Goal: Information Seeking & Learning: Learn about a topic

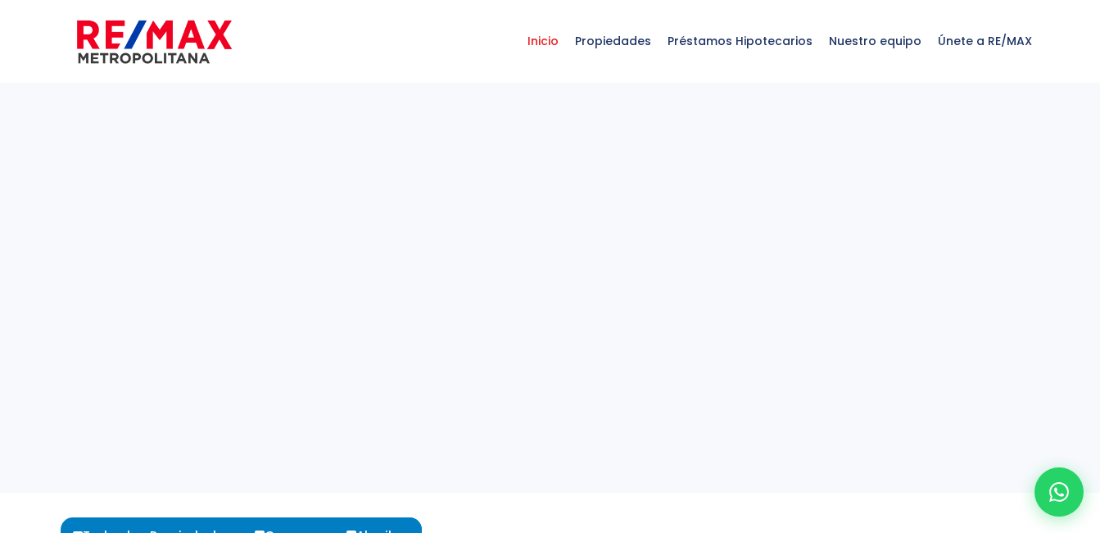
select select
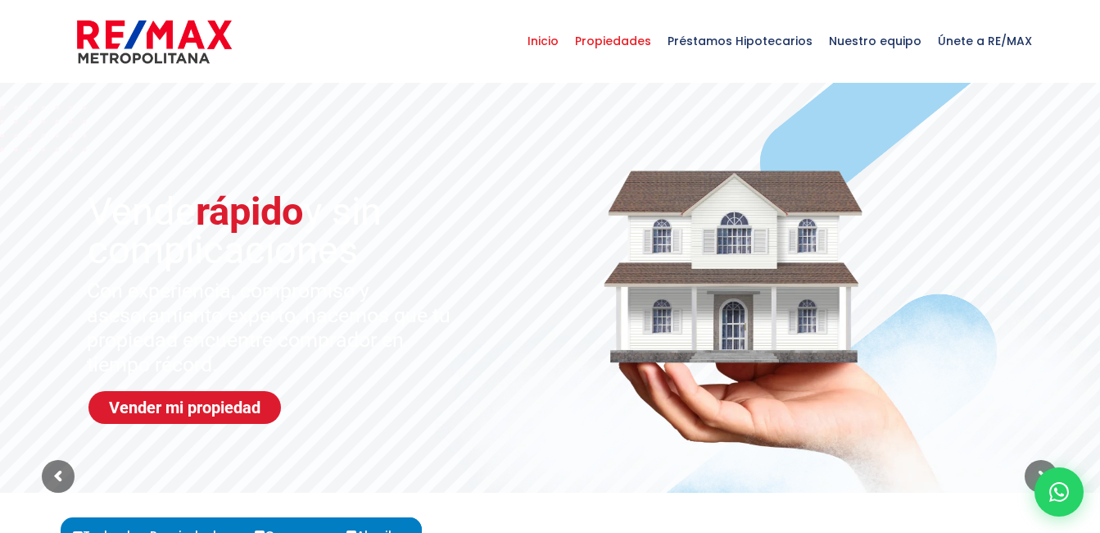
click at [637, 37] on span "Propiedades" at bounding box center [613, 40] width 93 height 49
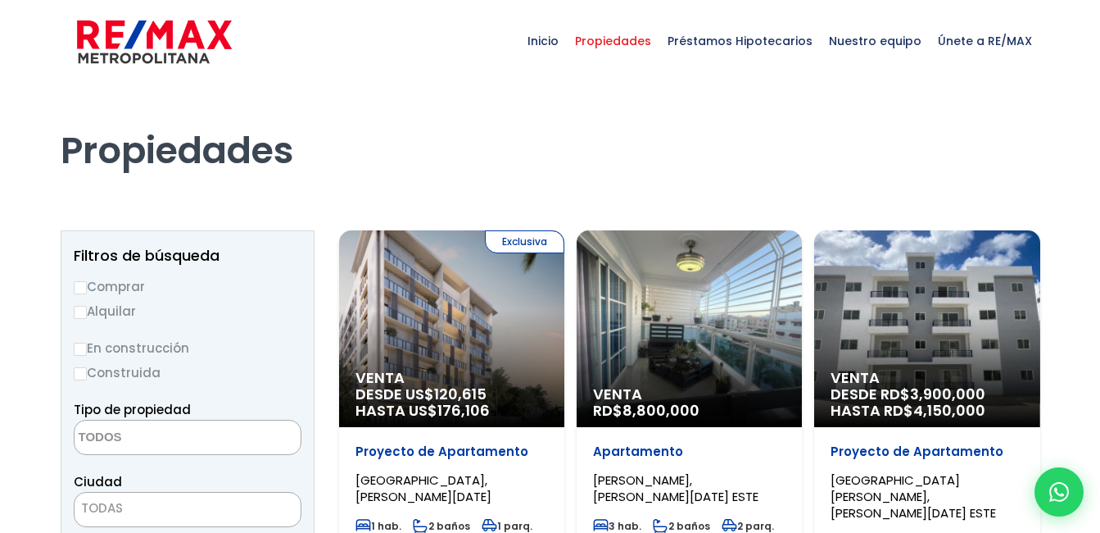
select select
click at [82, 307] on input "Alquilar" at bounding box center [80, 312] width 13 height 13
radio input "true"
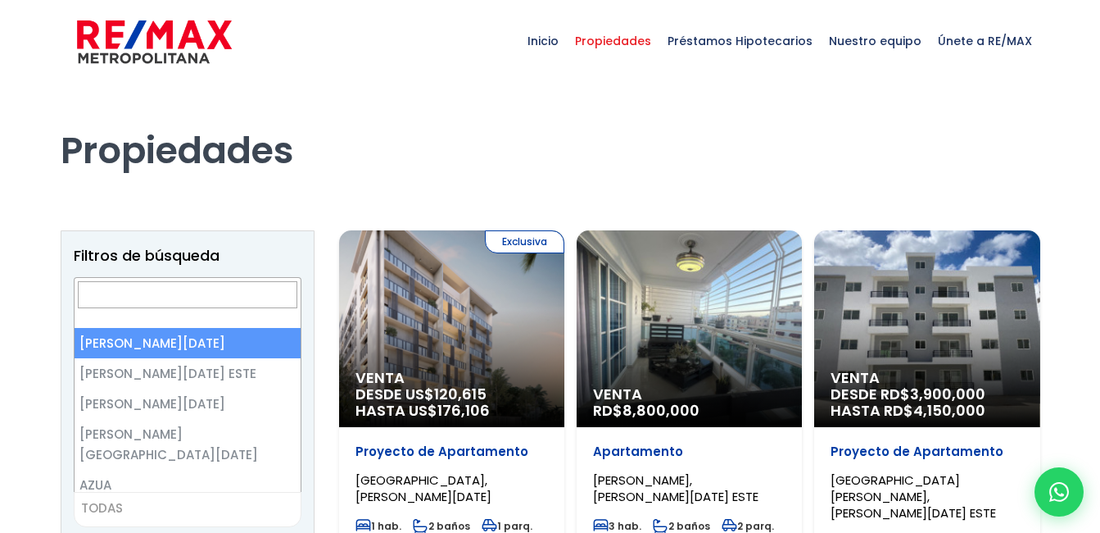
click at [240, 497] on span "TODAS" at bounding box center [188, 507] width 226 height 23
select select "1"
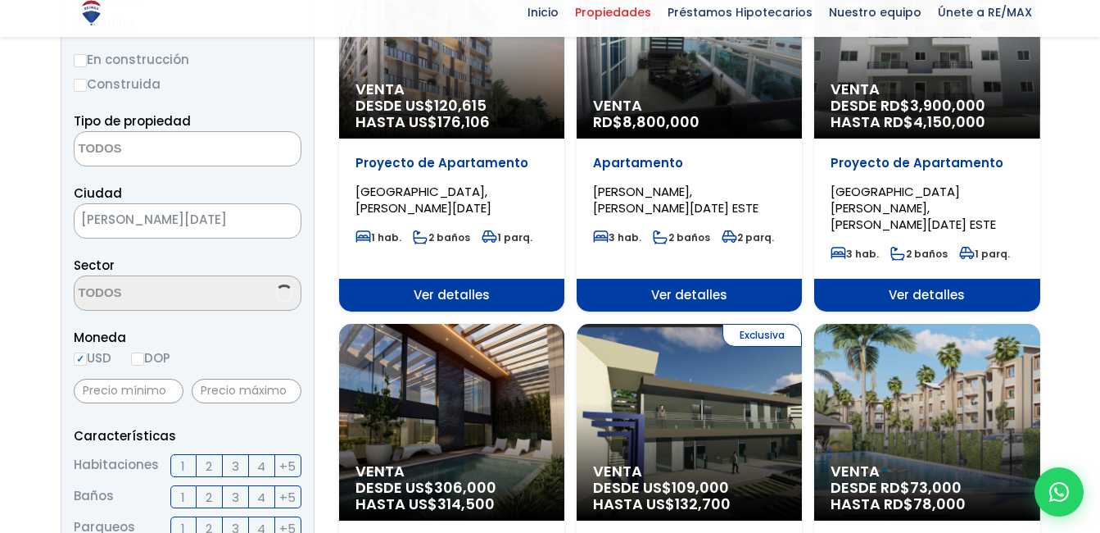
scroll to position [332, 0]
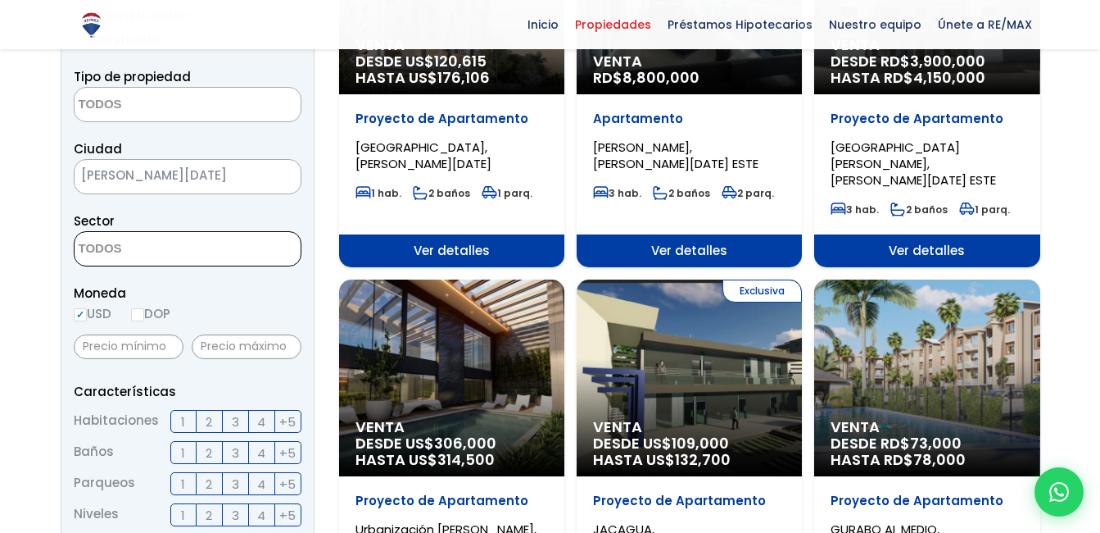
click at [129, 257] on textarea "Search" at bounding box center [154, 249] width 159 height 35
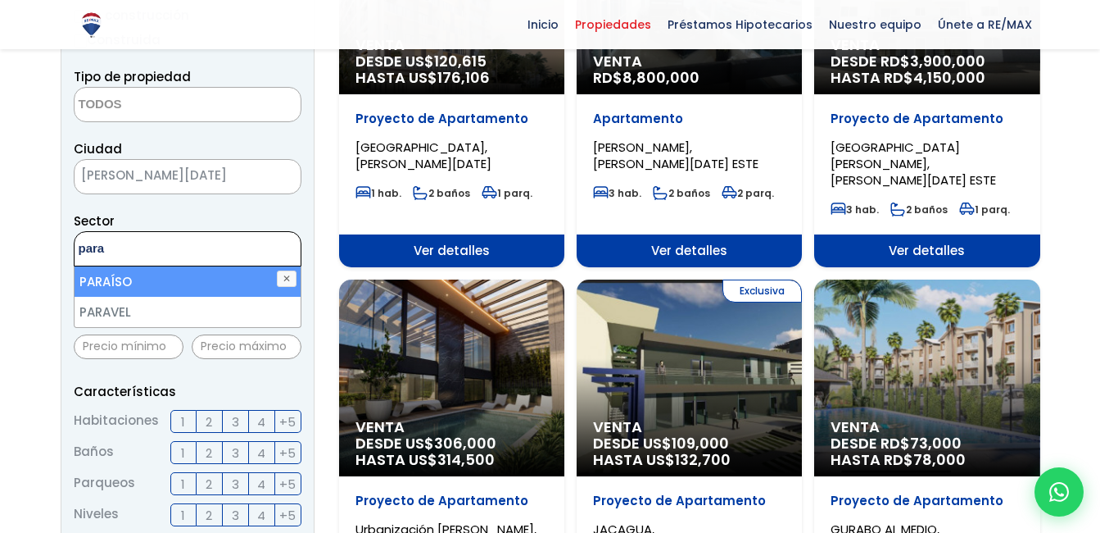
type textarea "para"
click at [123, 281] on li "PARAÍSO" at bounding box center [188, 281] width 226 height 30
select select "103"
click at [240, 250] on ul "× Seleccionados: 1" at bounding box center [178, 249] width 206 height 35
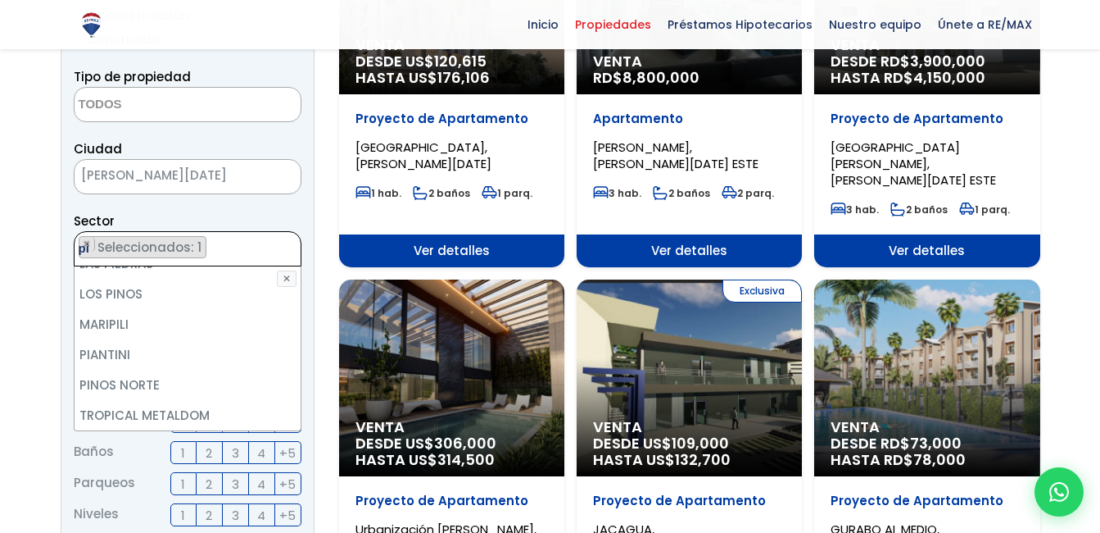
scroll to position [0, 0]
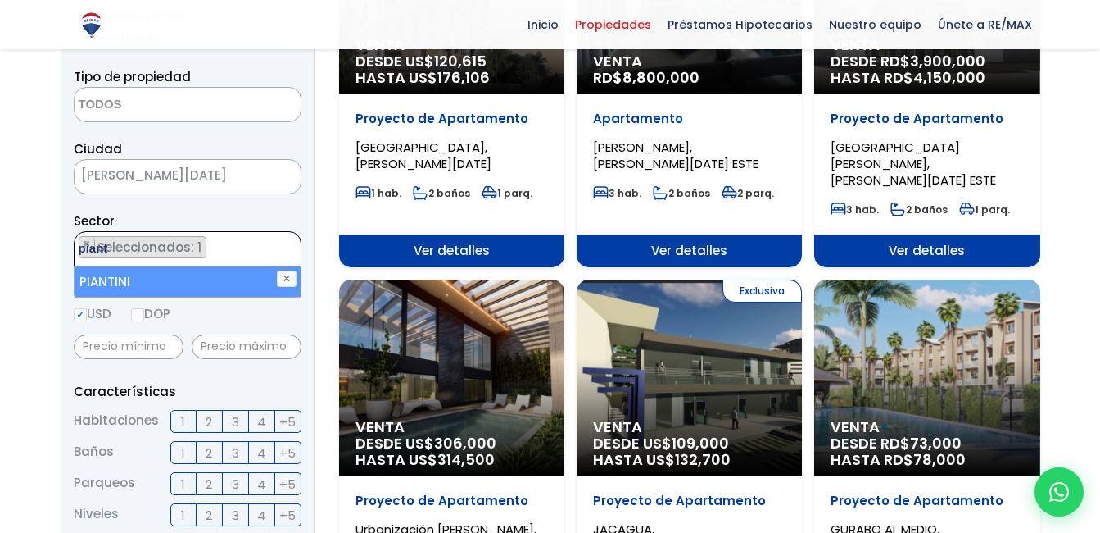
type textarea "piant"
click at [220, 289] on li "PIANTINI" at bounding box center [188, 281] width 226 height 30
click at [237, 246] on ul "× Seleccionados: 2 × Seleccionados: 2" at bounding box center [178, 249] width 206 height 35
type textarea "serr"
click at [214, 279] on li "ENSANCHE SERRALLES" at bounding box center [188, 281] width 226 height 30
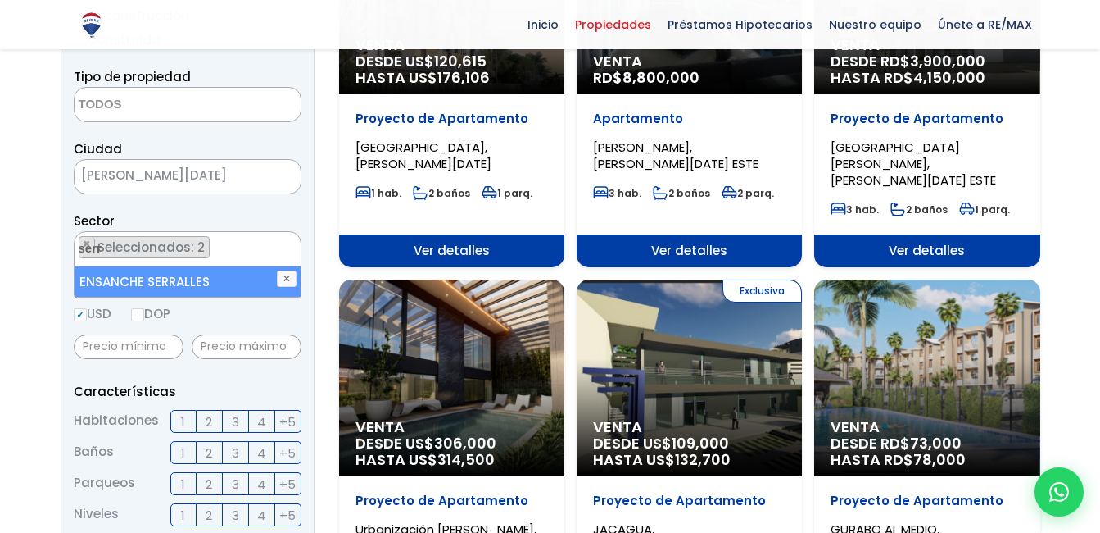
select select "157"
click at [225, 251] on ul "× Seleccionados: 3 × Seleccionados: 3 × Seleccionados: 3" at bounding box center [178, 249] width 206 height 35
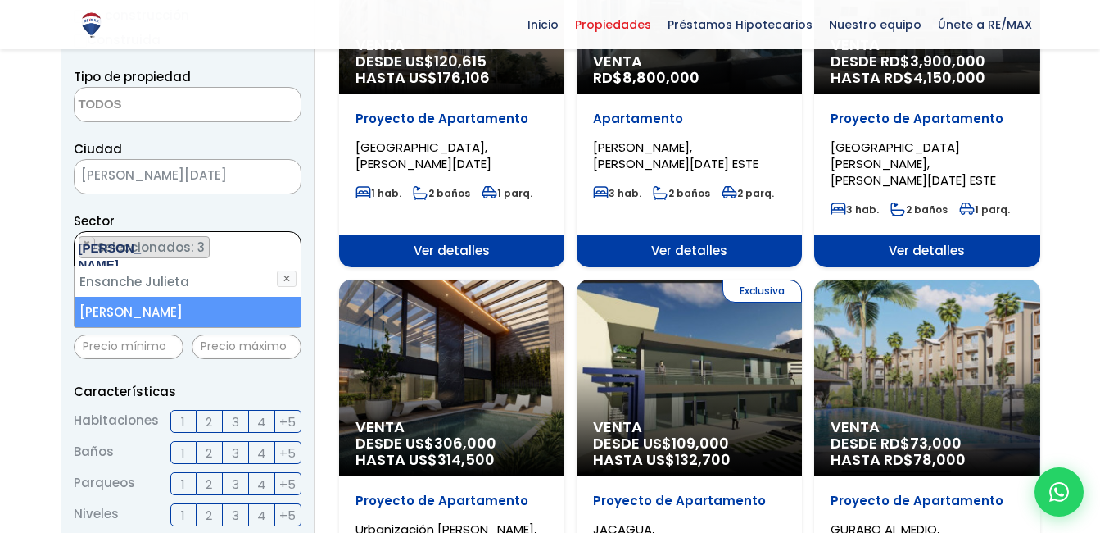
type textarea "julieta"
click at [197, 309] on li "JULIETA MORALES" at bounding box center [188, 312] width 226 height 30
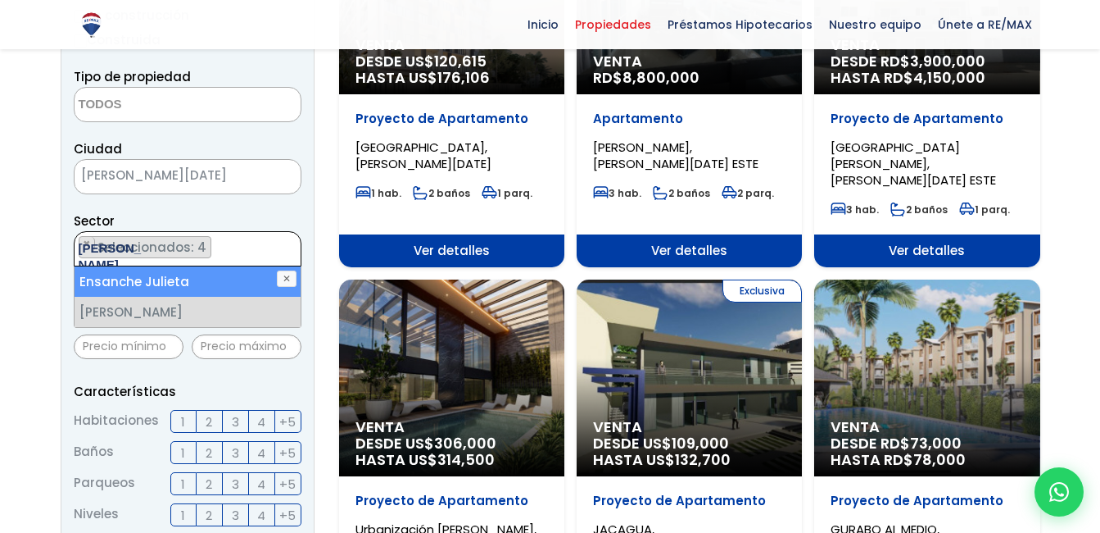
click at [233, 251] on ul "× Seleccionados: 4 × Seleccionados: 4 × Seleccionados: 4 × Seleccionados: 4" at bounding box center [178, 249] width 206 height 35
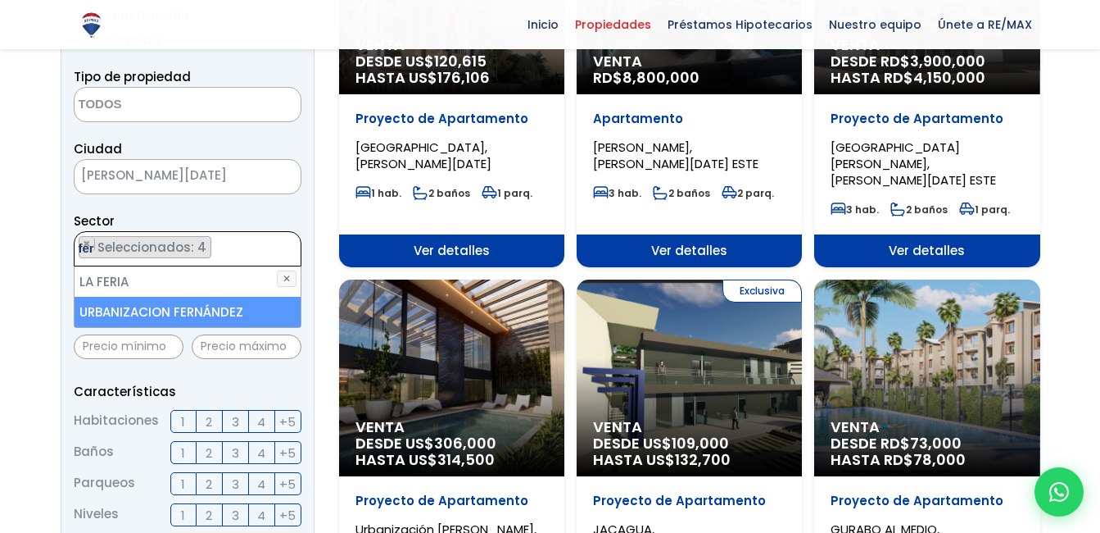
type textarea "fer"
click at [208, 303] on li "URBANIZACION FERNÁNDEZ" at bounding box center [188, 312] width 226 height 30
click at [209, 308] on li "URBANIZACION FERNÁNDEZ" at bounding box center [188, 312] width 226 height 30
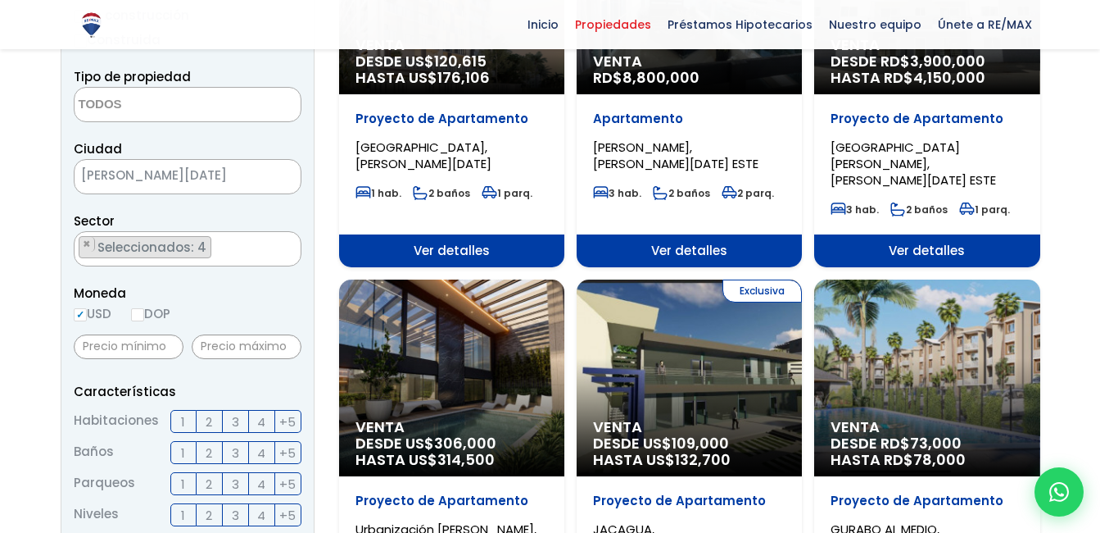
click at [233, 424] on span "3" at bounding box center [235, 421] width 7 height 20
click at [0, 0] on input "3" at bounding box center [0, 0] width 0 height 0
click at [211, 483] on span "2" at bounding box center [209, 484] width 7 height 20
click at [0, 0] on input "2" at bounding box center [0, 0] width 0 height 0
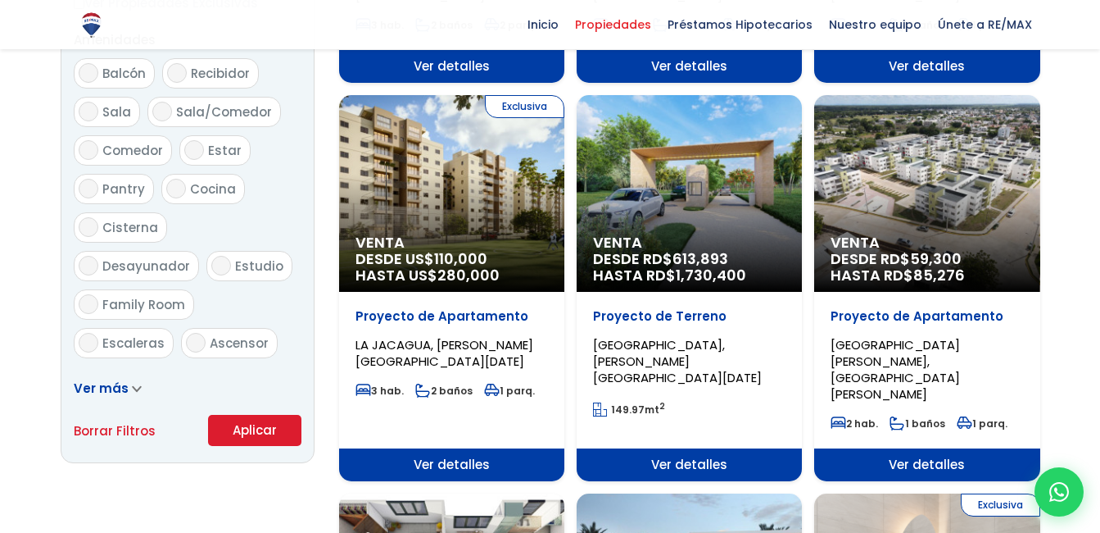
scroll to position [891, 0]
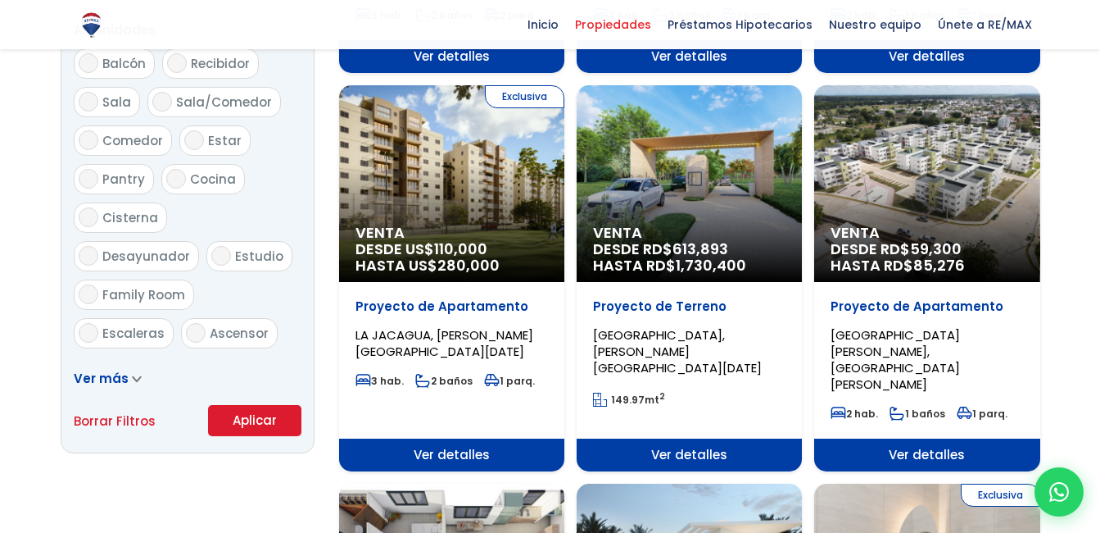
click at [250, 424] on button "Aplicar" at bounding box center [254, 420] width 93 height 31
click at [238, 415] on button "Aplicar" at bounding box center [254, 420] width 93 height 31
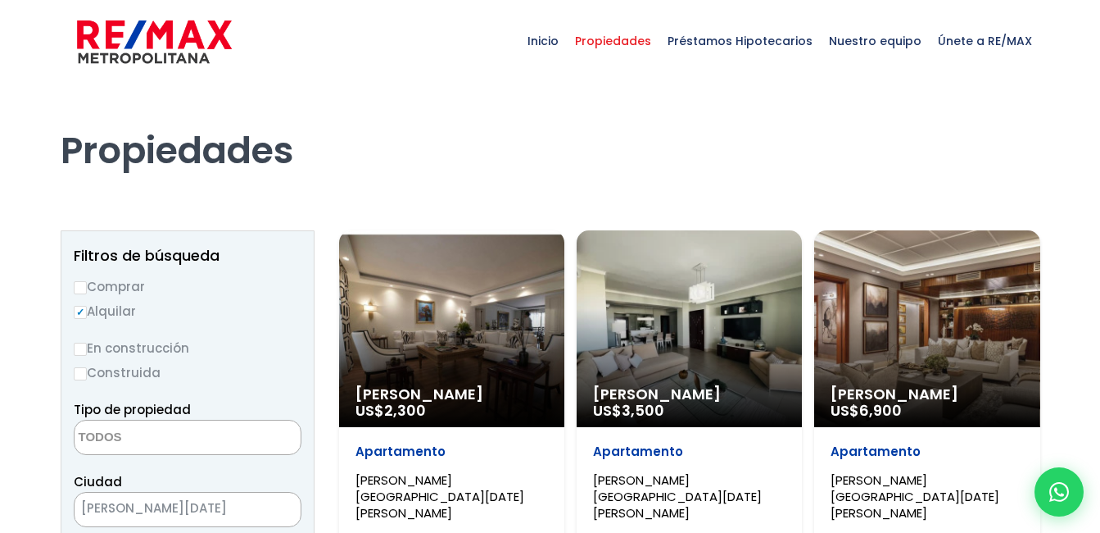
select select
select select "157"
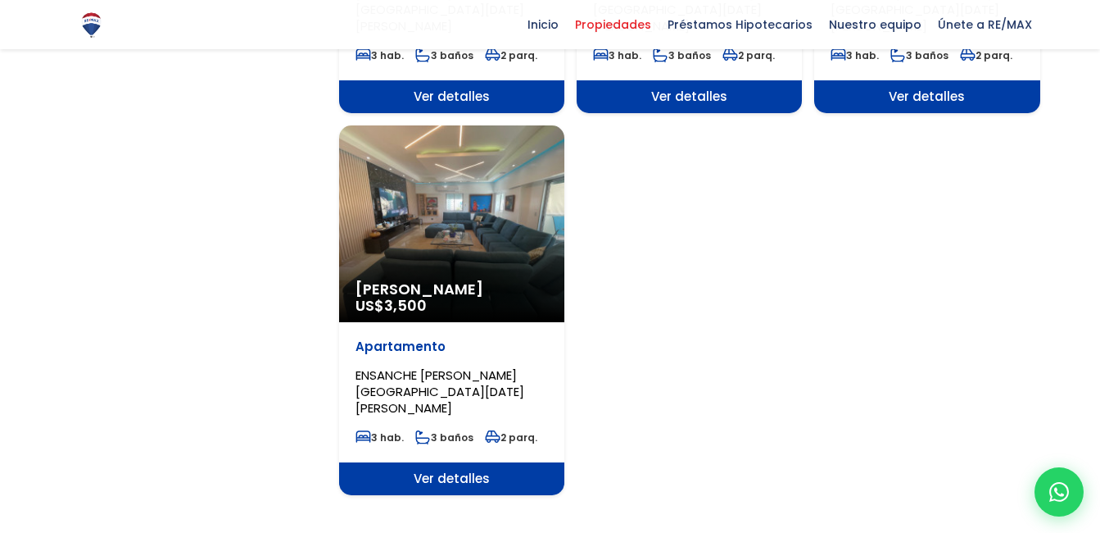
scroll to position [2018, 0]
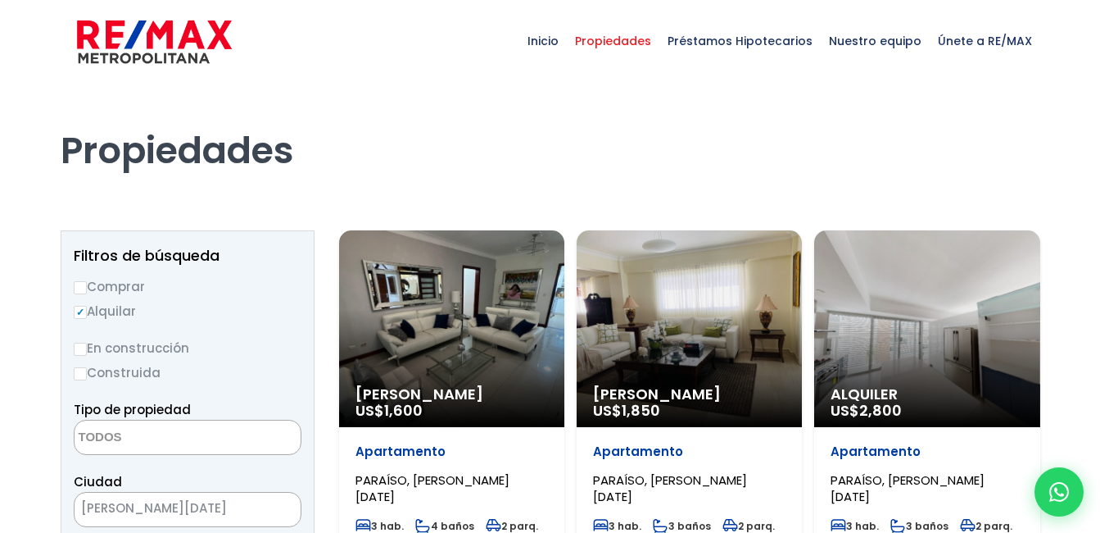
select select
select select "157"
